Goal: Task Accomplishment & Management: Use online tool/utility

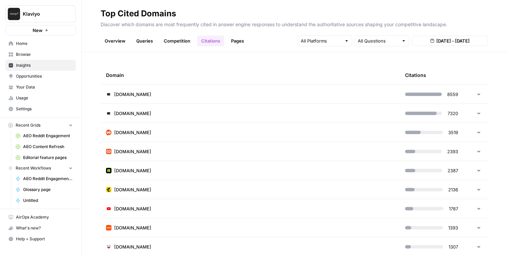
click at [110, 45] on link "Overview" at bounding box center [115, 40] width 29 height 11
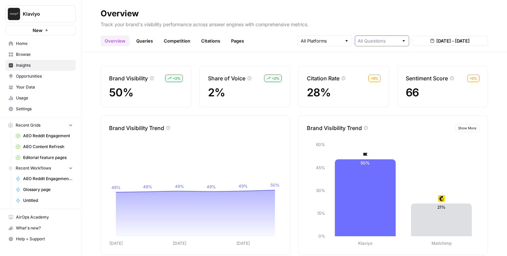
click at [372, 41] on input "text" at bounding box center [378, 40] width 41 height 7
click at [364, 77] on span "Category Related" at bounding box center [381, 75] width 40 height 7
type input "Category Related"
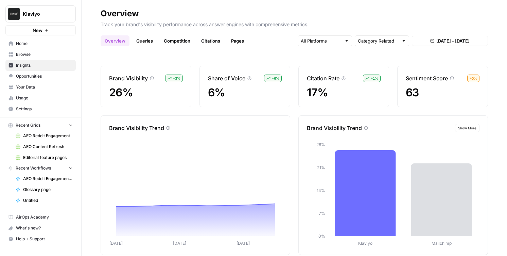
click at [214, 38] on link "Citations" at bounding box center [210, 40] width 27 height 11
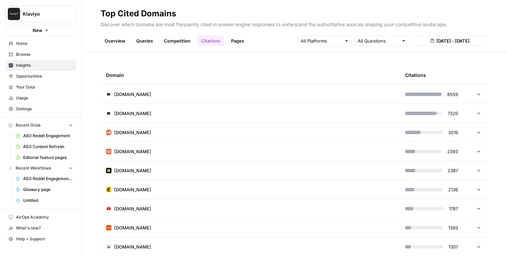
click at [224, 128] on td "reddit.com" at bounding box center [250, 132] width 299 height 19
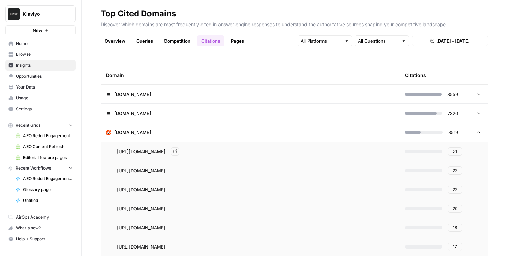
click at [177, 152] on icon "Go to page https://www.reddit.com/r/Emailmarketing/comments/1frjp2k/genuine_que…" at bounding box center [175, 151] width 4 height 4
click at [454, 151] on span "31" at bounding box center [455, 151] width 4 height 6
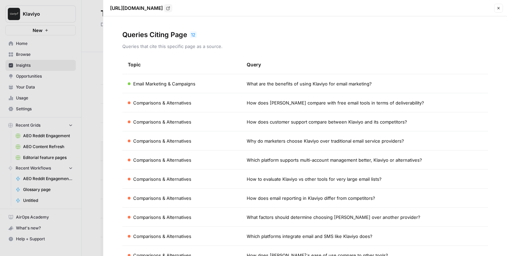
click at [85, 66] on div at bounding box center [253, 128] width 507 height 256
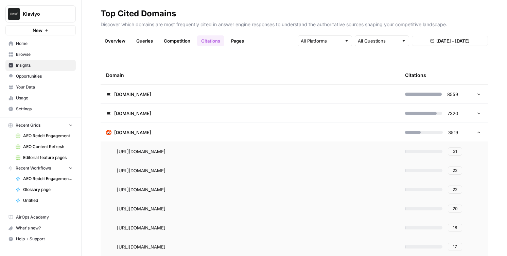
click at [233, 40] on link "Pages" at bounding box center [237, 40] width 21 height 11
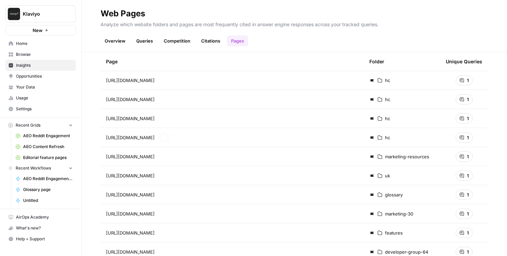
scroll to position [243, 0]
click at [206, 42] on link "Citations" at bounding box center [210, 40] width 27 height 11
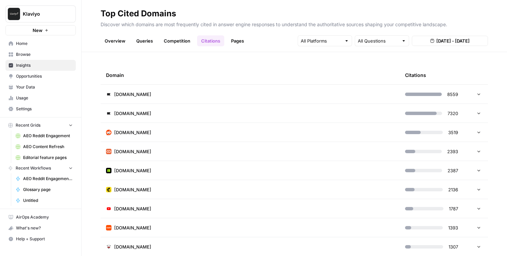
click at [48, 74] on span "Opportunities" at bounding box center [44, 76] width 57 height 6
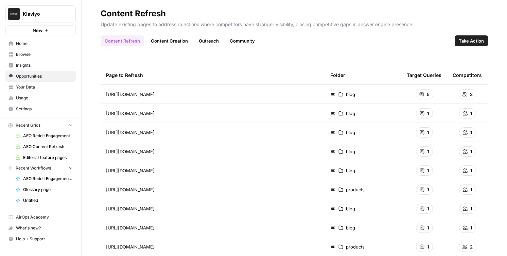
click at [215, 37] on link "Outreach" at bounding box center [209, 40] width 28 height 11
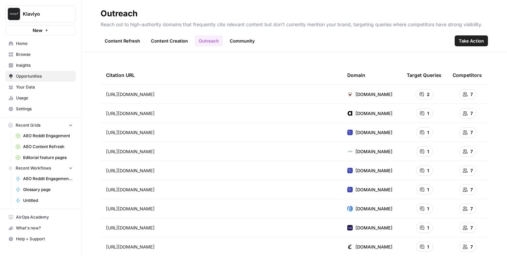
click at [233, 40] on link "Community" at bounding box center [242, 40] width 33 height 11
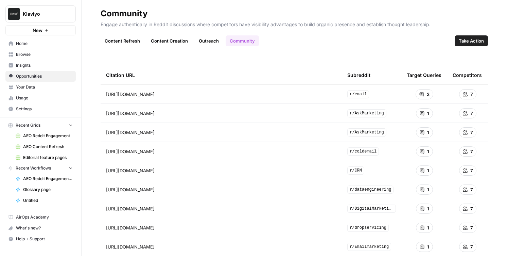
click at [463, 41] on span "Take Action" at bounding box center [471, 40] width 25 height 7
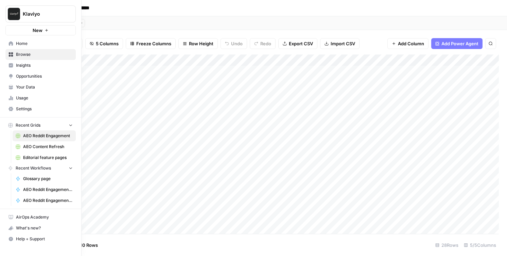
click at [12, 67] on icon at bounding box center [11, 65] width 4 height 4
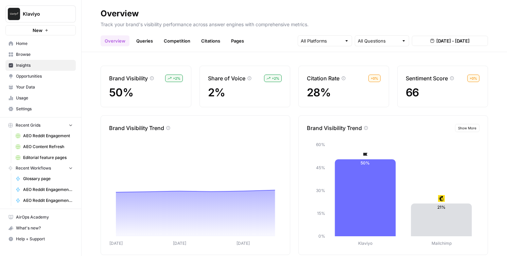
click at [17, 74] on span "Opportunities" at bounding box center [44, 76] width 57 height 6
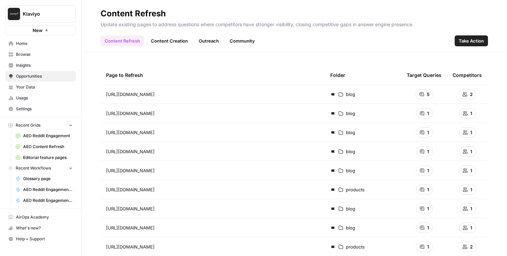
click at [176, 44] on link "Content Creation" at bounding box center [169, 40] width 45 height 11
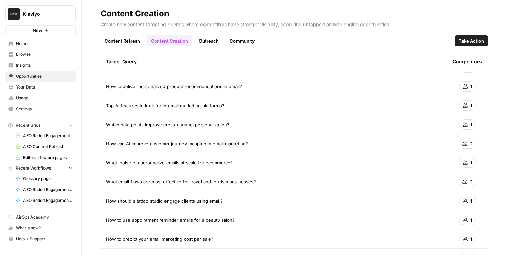
scroll to position [1683, 0]
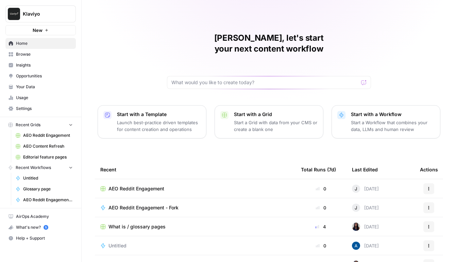
click at [27, 87] on span "Your Data" at bounding box center [44, 87] width 57 height 6
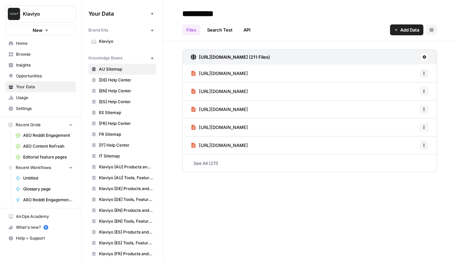
click at [39, 72] on link "Opportunities" at bounding box center [40, 76] width 70 height 11
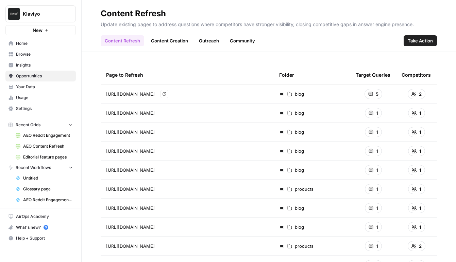
click at [173, 42] on link "Content Creation" at bounding box center [169, 40] width 45 height 11
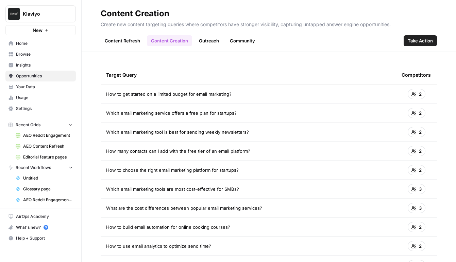
click at [420, 36] on button "Take Action" at bounding box center [419, 40] width 33 height 11
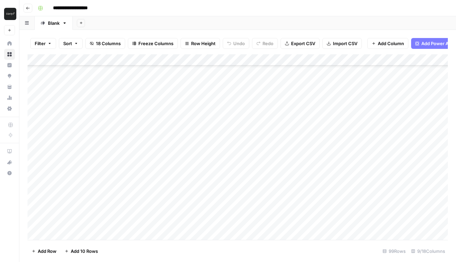
scroll to position [980, 0]
click at [264, 120] on div "Add Column" at bounding box center [238, 147] width 420 height 186
click at [283, 120] on div "Add Column" at bounding box center [238, 147] width 420 height 186
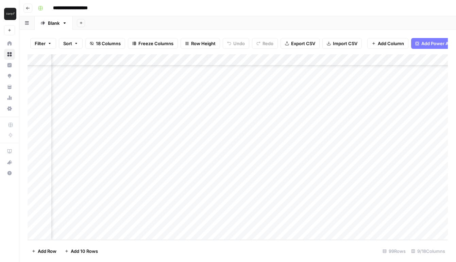
click at [145, 116] on div "Add Column" at bounding box center [238, 147] width 420 height 186
click at [182, 118] on div "Add Column" at bounding box center [238, 147] width 420 height 186
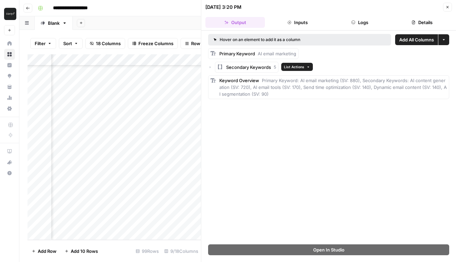
click at [273, 66] on div "Secondary Keywords 5" at bounding box center [251, 67] width 50 height 7
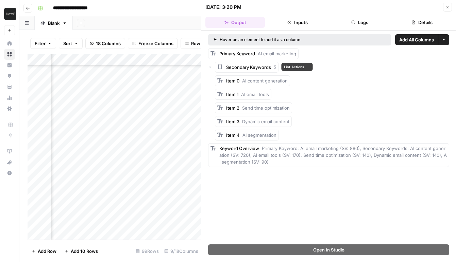
click at [273, 66] on div "Secondary Keywords 5" at bounding box center [251, 67] width 50 height 7
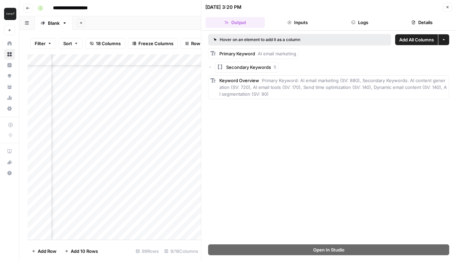
click at [451, 8] on button "Close" at bounding box center [447, 7] width 9 height 9
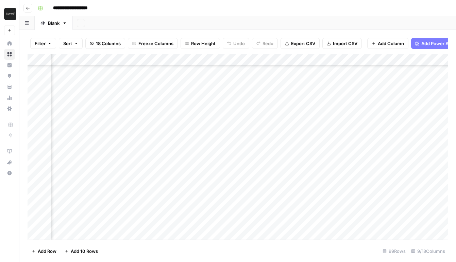
scroll to position [980, 253]
